Goal: Find specific page/section: Find specific page/section

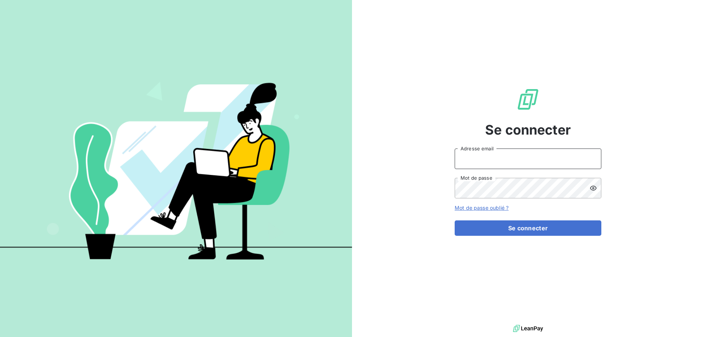
click at [477, 163] on input "Adresse email" at bounding box center [528, 159] width 147 height 21
type input "[PERSON_NAME][EMAIL_ADDRESS][DOMAIN_NAME]"
click at [593, 189] on icon at bounding box center [593, 188] width 7 height 5
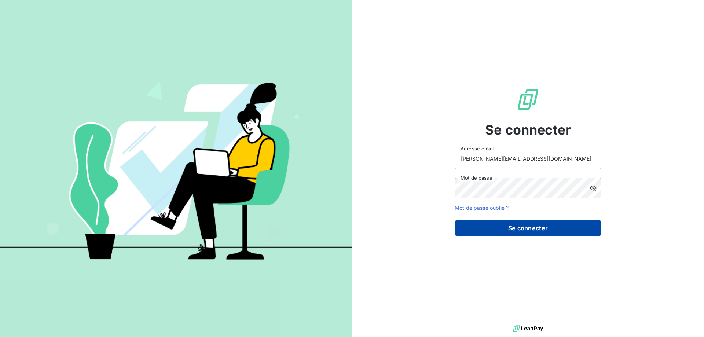
click at [544, 229] on button "Se connecter" at bounding box center [528, 227] width 147 height 15
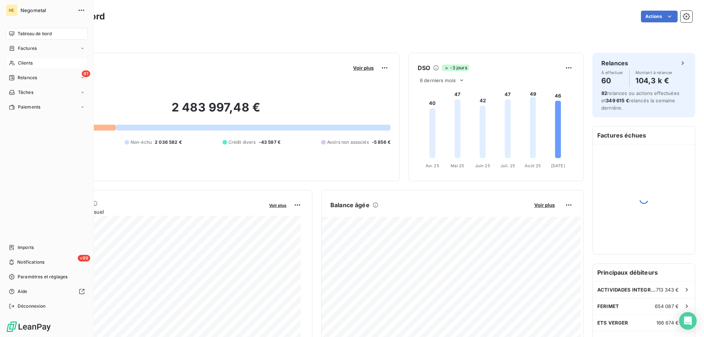
click at [19, 62] on span "Clients" at bounding box center [25, 63] width 15 height 7
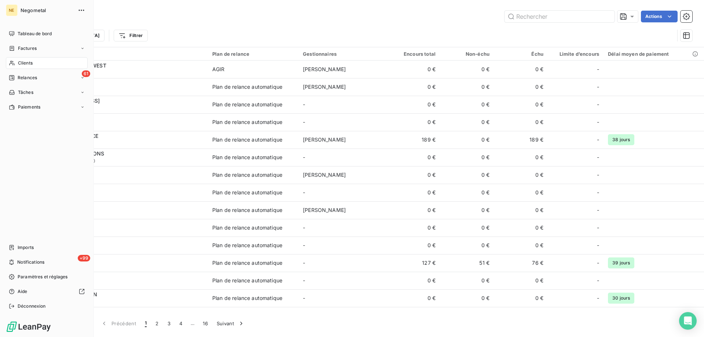
click at [26, 65] on span "Clients" at bounding box center [25, 63] width 15 height 7
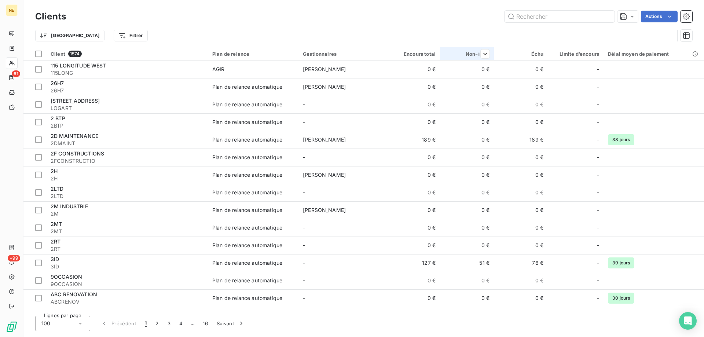
drag, startPoint x: 418, startPoint y: 49, endPoint x: 459, endPoint y: 49, distance: 40.3
click at [459, 49] on tr "Client 1574 Plan de relance Gestionnaires Encours total Non-échu Échu Limite d’…" at bounding box center [363, 53] width 681 height 13
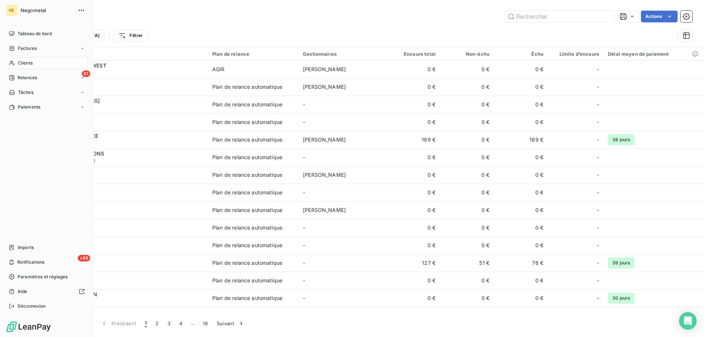
click at [24, 63] on span "Clients" at bounding box center [25, 63] width 15 height 7
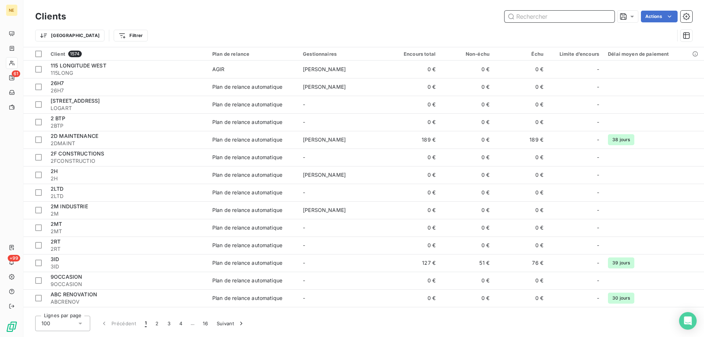
click at [546, 14] on input "text" at bounding box center [560, 17] width 110 height 12
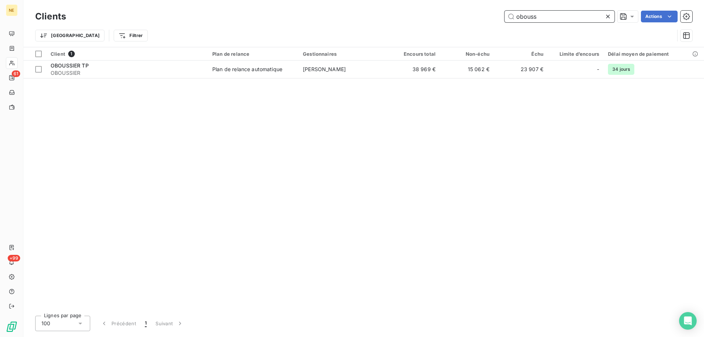
type input "obouss"
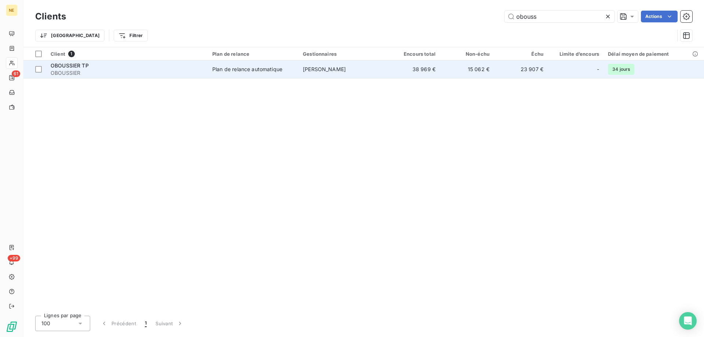
click at [320, 72] on td "[PERSON_NAME]" at bounding box center [342, 70] width 88 height 18
